Goal: Transaction & Acquisition: Purchase product/service

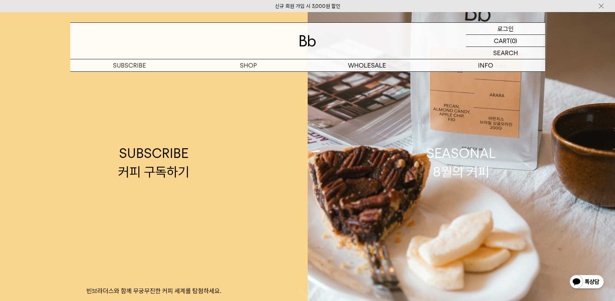
click at [502, 28] on p "로그인" at bounding box center [506, 29] width 17 height 12
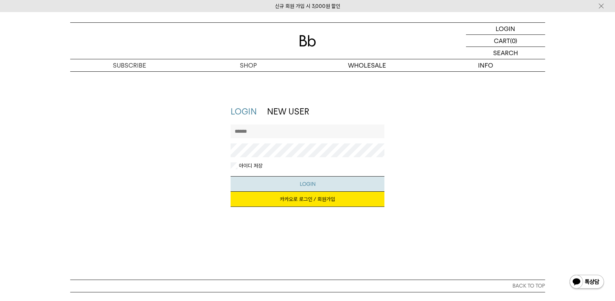
type input "**********"
click at [304, 184] on button "LOGIN" at bounding box center [308, 183] width 154 height 15
click at [314, 198] on link "카카오로 로그인 / 회원가입" at bounding box center [308, 198] width 154 height 15
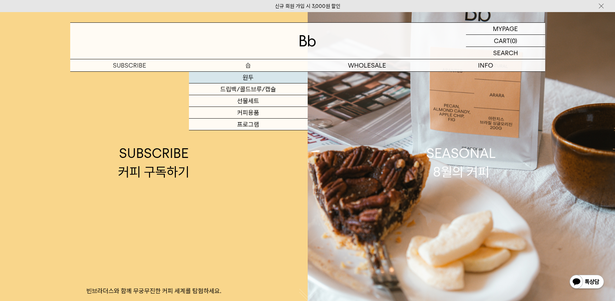
click at [246, 76] on link "원두" at bounding box center [248, 78] width 119 height 12
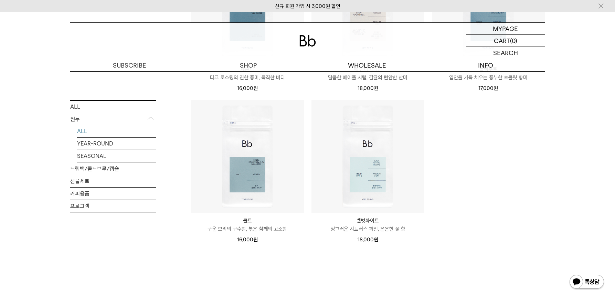
scroll to position [551, 0]
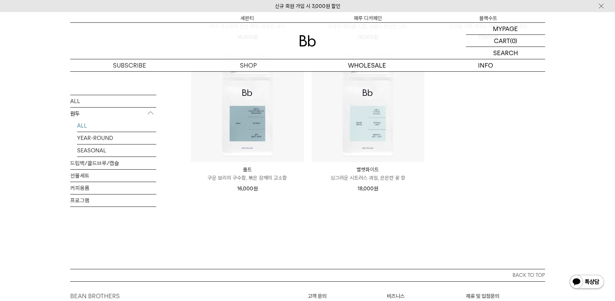
click at [370, 174] on p "싱그러운 시트러스 과일, 은은한 꽃 향" at bounding box center [368, 178] width 113 height 8
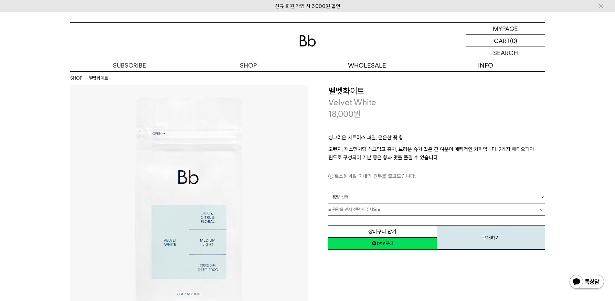
click at [350, 197] on span "= 용량 선택 =" at bounding box center [341, 197] width 24 height 12
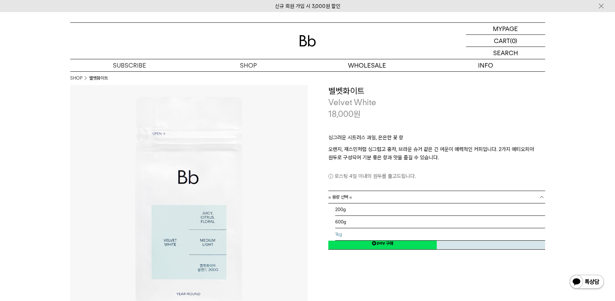
click at [339, 234] on li "1kg" at bounding box center [440, 234] width 210 height 12
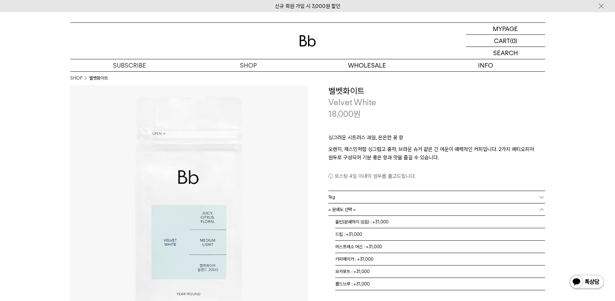
click at [362, 208] on link "= 분쇄도 선택 =" at bounding box center [437, 209] width 217 height 12
click at [352, 223] on li "홀빈(분쇄하지 않음) : +31,000" at bounding box center [440, 222] width 210 height 12
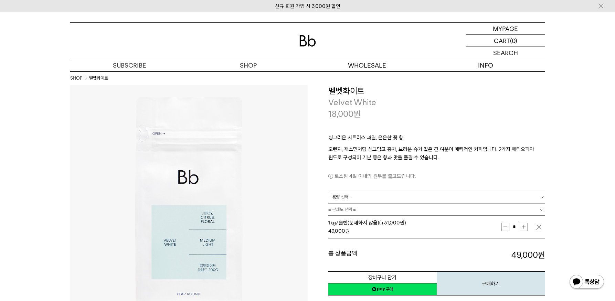
click at [347, 196] on span "= 용량 선택 =" at bounding box center [341, 197] width 24 height 12
click at [342, 210] on li "200g" at bounding box center [440, 209] width 210 height 12
click at [313, 246] on div "**********" at bounding box center [427, 190] width 238 height 211
click at [292, 258] on img at bounding box center [189, 204] width 238 height 238
click at [537, 226] on img "button" at bounding box center [539, 226] width 7 height 7
